Goal: Task Accomplishment & Management: Manage account settings

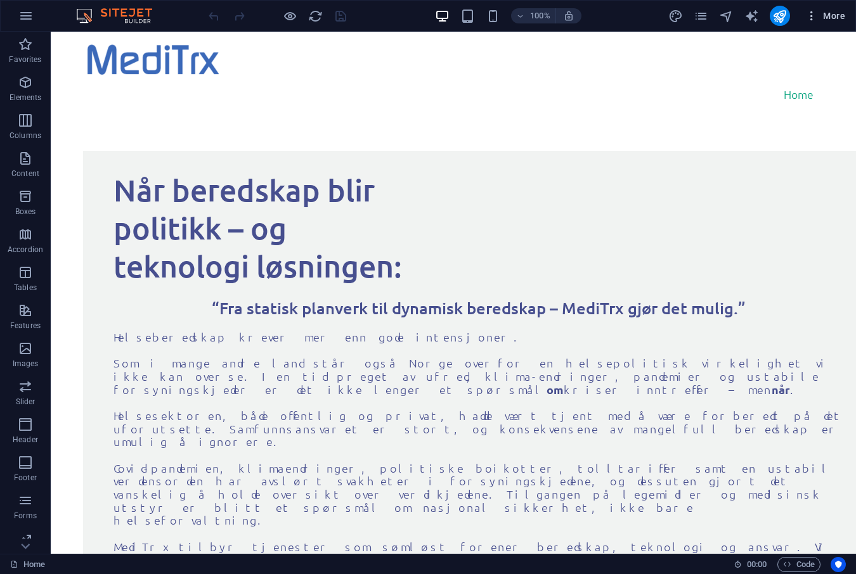
click at [830, 15] on span "More" at bounding box center [825, 16] width 40 height 13
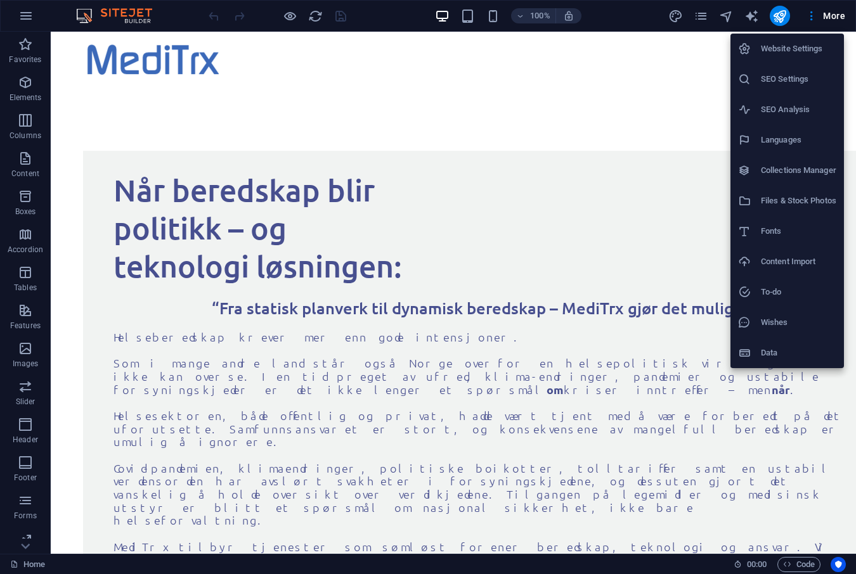
click at [795, 139] on h6 "Languages" at bounding box center [798, 139] width 75 height 15
select select "41"
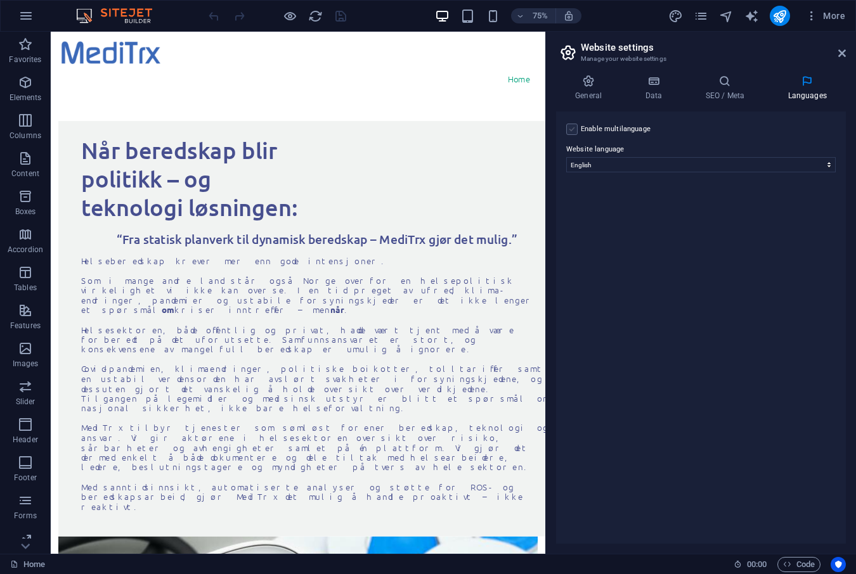
click at [572, 131] on label at bounding box center [571, 129] width 11 height 11
click at [0, 0] on input "Enable multilanguage To disable multilanguage delete all languages until only o…" at bounding box center [0, 0] width 0 height 0
click at [595, 219] on select "Abkhazian Afar Afrikaans Akan Albanian Amharic Arabic Aragonese Armenian Assame…" at bounding box center [700, 226] width 211 height 15
select select "116"
click option "Norwegian" at bounding box center [0, 0] width 0 height 0
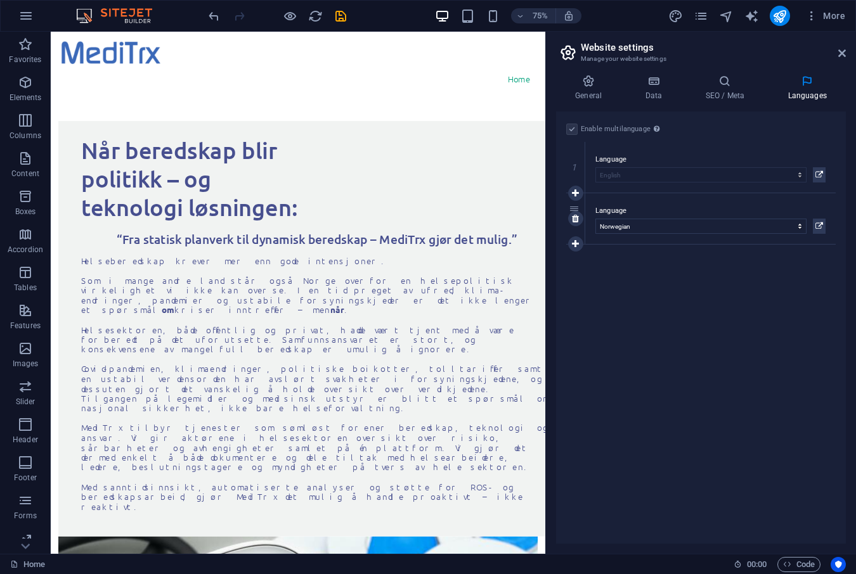
click at [574, 210] on div "2" at bounding box center [575, 218] width 19 height 51
click at [641, 183] on div "Language Abkhazian Afar Afrikaans Akan Albanian Amharic Arabic Aragonese Armeni…" at bounding box center [710, 167] width 250 height 51
click at [595, 219] on select "Abkhazian Afar Afrikaans Akan Albanian Amharic Arabic Aragonese Armenian Assame…" at bounding box center [700, 226] width 211 height 15
click at [572, 131] on label at bounding box center [571, 129] width 11 height 11
click at [572, 130] on label at bounding box center [571, 129] width 11 height 11
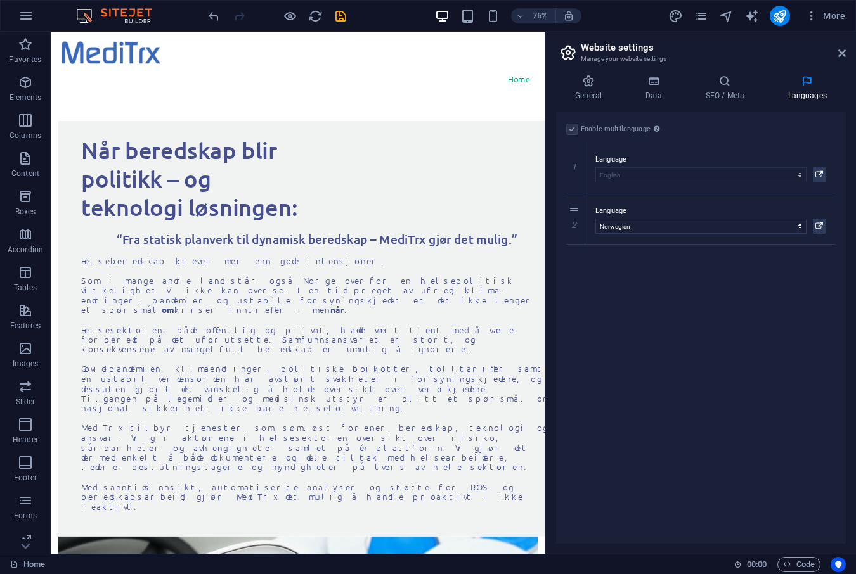
click at [574, 129] on label at bounding box center [571, 129] width 11 height 11
click at [217, 18] on icon "undo" at bounding box center [214, 16] width 15 height 15
select select
click at [217, 18] on icon "undo" at bounding box center [214, 16] width 15 height 15
click at [566, 157] on select "Abkhazian Afar Afrikaans Akan Albanian Amharic Arabic Aragonese Armenian Assame…" at bounding box center [700, 164] width 269 height 15
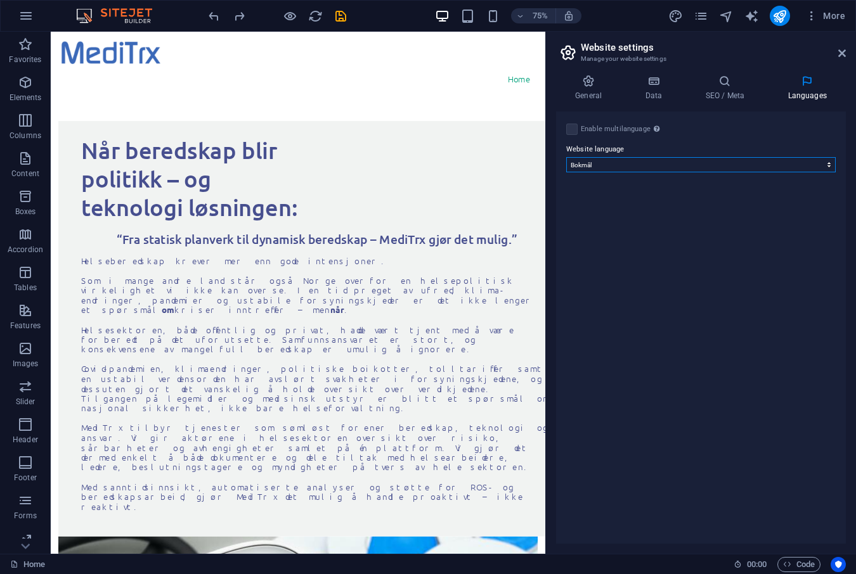
click option "Bokmål" at bounding box center [0, 0] width 0 height 0
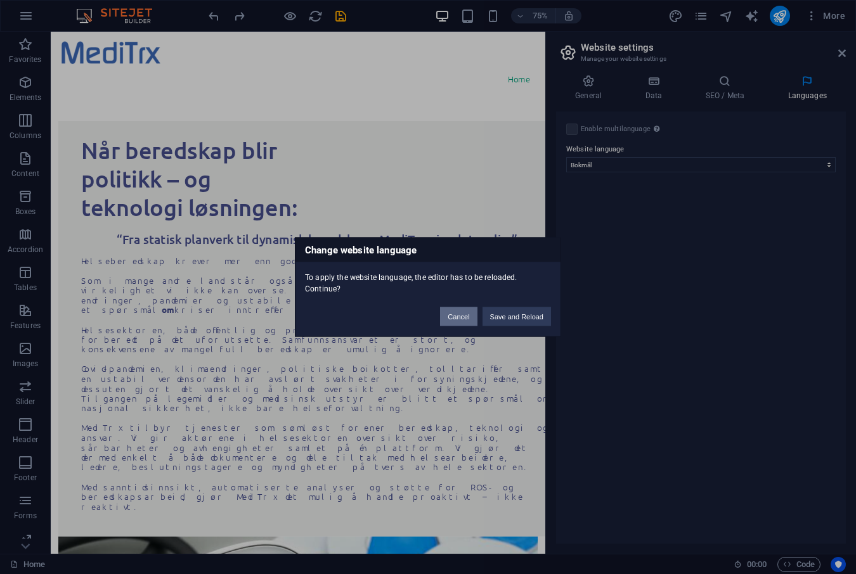
click at [451, 317] on button "Cancel" at bounding box center [458, 316] width 37 height 19
select select "41"
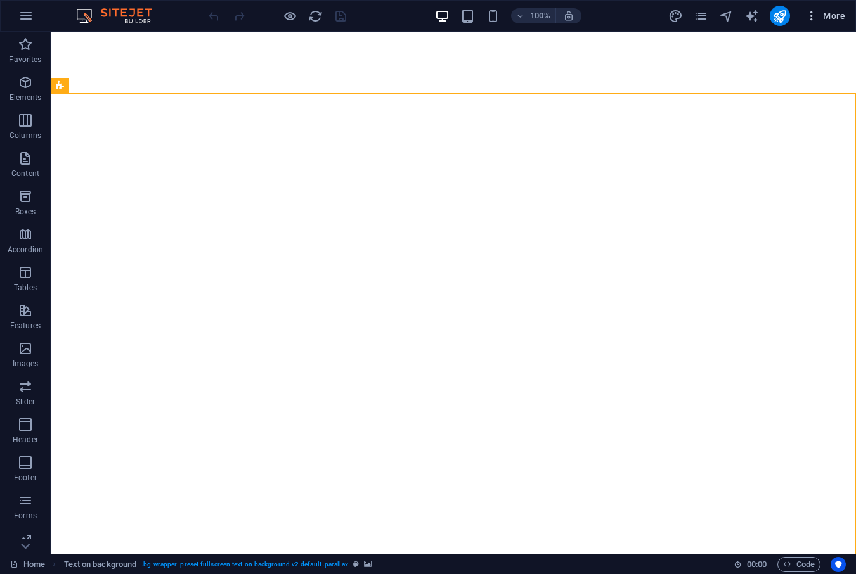
click at [833, 18] on span "More" at bounding box center [825, 16] width 40 height 13
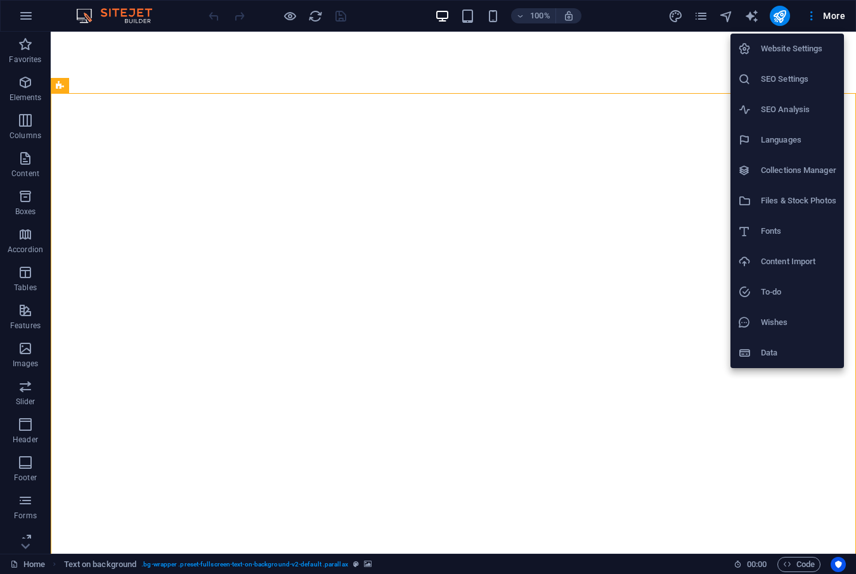
click at [799, 141] on h6 "Languages" at bounding box center [798, 139] width 75 height 15
select select "116"
select select "41"
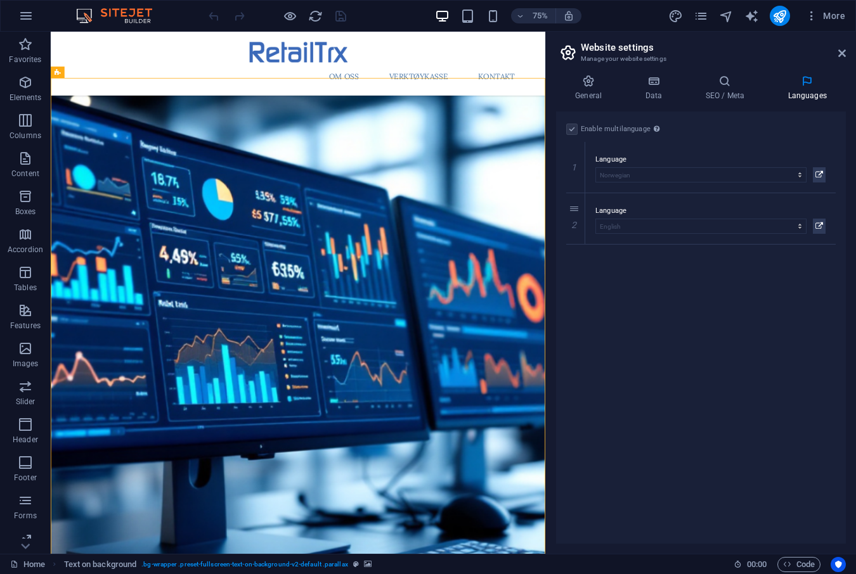
scroll to position [8, 0]
